Goal: Transaction & Acquisition: Book appointment/travel/reservation

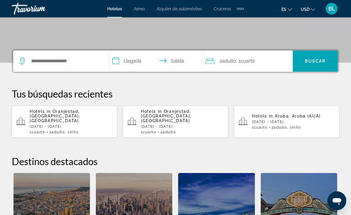
scroll to position [110, 0]
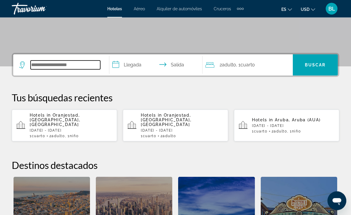
click at [62, 65] on input "Search widget" at bounding box center [66, 65] width 70 height 9
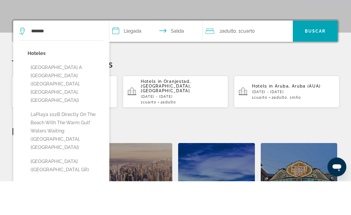
click at [60, 96] on button "[GEOGRAPHIC_DATA] A [GEOGRAPHIC_DATA] ([GEOGRAPHIC_DATA], [GEOGRAPHIC_DATA], [G…" at bounding box center [66, 118] width 76 height 44
type input "**********"
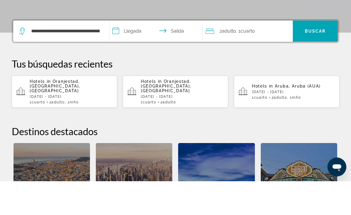
click at [132, 55] on input "**********" at bounding box center [157, 66] width 96 height 23
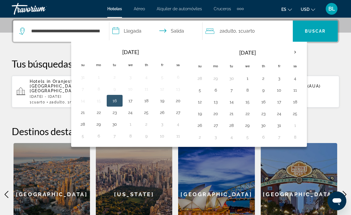
click at [280, 104] on button "17" at bounding box center [279, 102] width 9 height 8
click at [200, 114] on button "19" at bounding box center [199, 114] width 9 height 8
type input "**********"
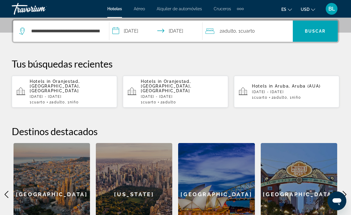
click at [258, 30] on div "2 Adulto Adulto , 1 Cuarto habitaciones" at bounding box center [249, 31] width 87 height 8
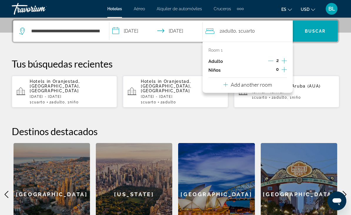
click at [285, 73] on button "Increment children" at bounding box center [284, 70] width 5 height 9
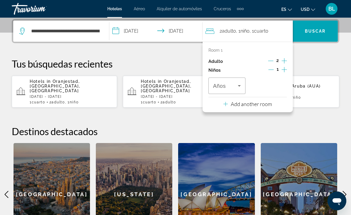
click at [231, 86] on span "Travelers: 2 adults, 1 child" at bounding box center [225, 85] width 25 height 7
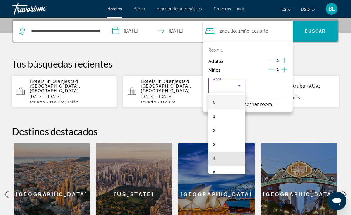
click at [222, 159] on mat-option "4" at bounding box center [226, 159] width 37 height 14
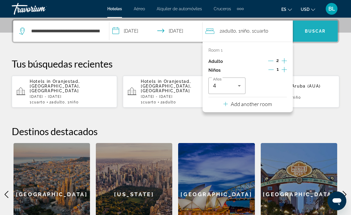
click at [314, 28] on span "Search widget" at bounding box center [315, 31] width 45 height 14
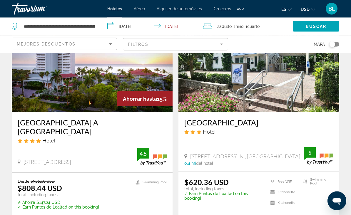
scroll to position [56, 0]
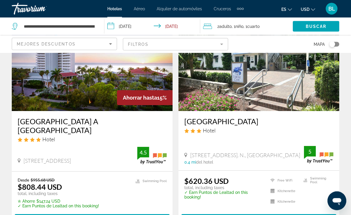
click at [152, 80] on img "Main content" at bounding box center [92, 64] width 161 height 94
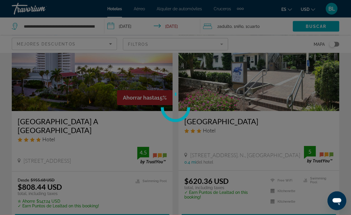
scroll to position [56, 0]
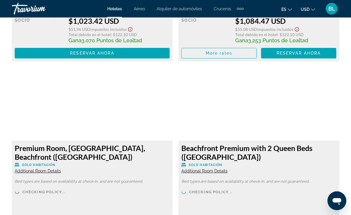
scroll to position [2458, 0]
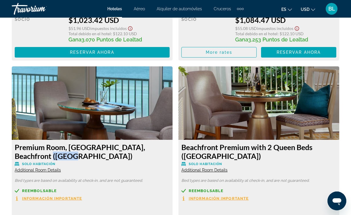
click at [137, 162] on div "Premium Room, [GEOGRAPHIC_DATA], Beachfront ([GEOGRAPHIC_DATA]) Solo habitación…" at bounding box center [92, 158] width 155 height 30
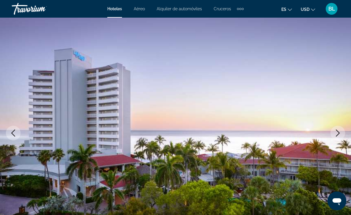
scroll to position [0, 0]
